Goal: Task Accomplishment & Management: Use online tool/utility

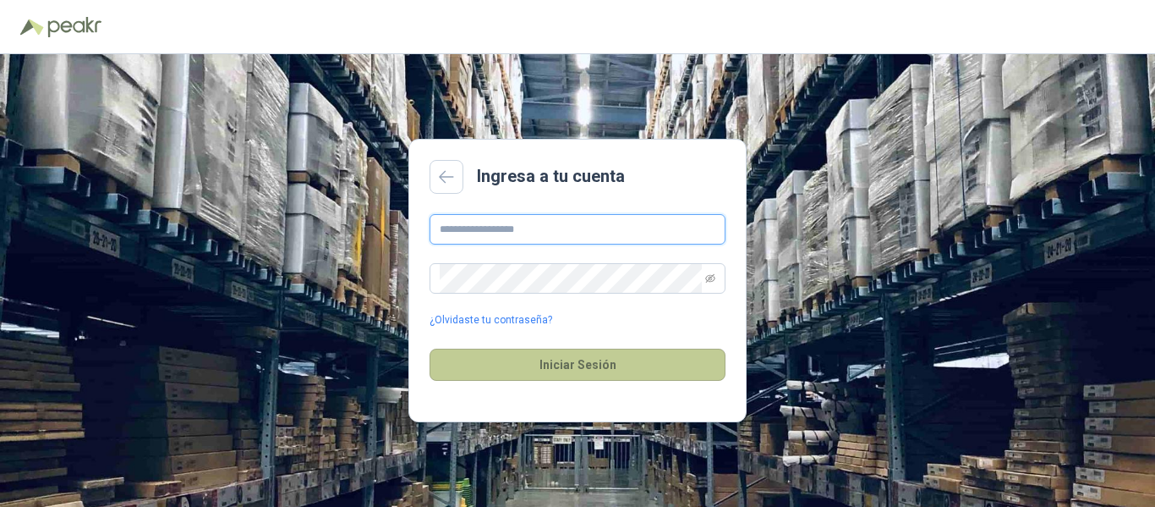
type input "**********"
click at [578, 365] on button "Iniciar Sesión" at bounding box center [578, 364] width 296 height 32
